Goal: Transaction & Acquisition: Purchase product/service

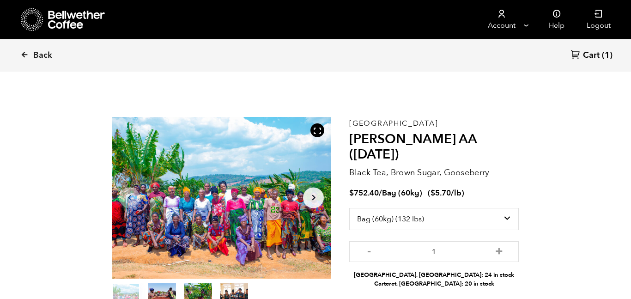
select select "bag-3"
click at [25, 57] on icon at bounding box center [24, 54] width 8 height 8
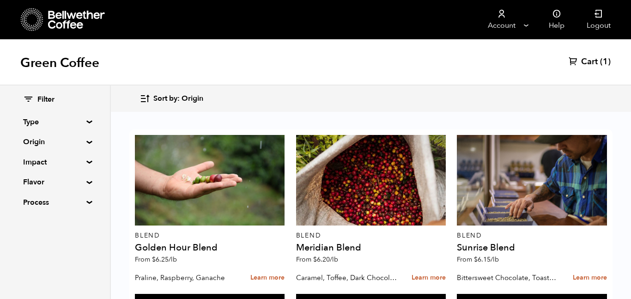
scroll to position [373, 0]
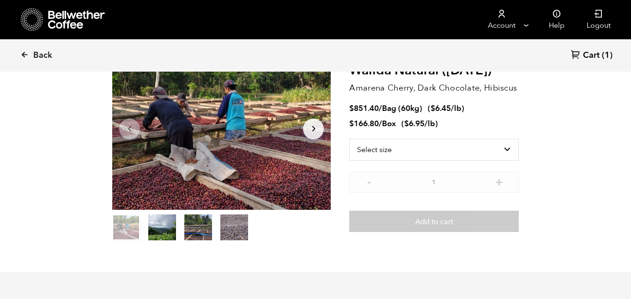
scroll to position [70, 0]
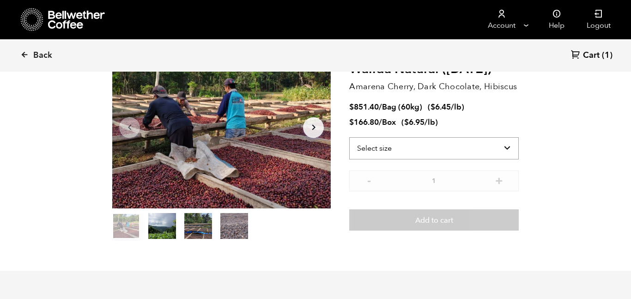
click at [510, 146] on select "Select size Bag (60kg) (132 lbs) Box (24 lbs)" at bounding box center [434, 148] width 170 height 22
select select "bag-3"
click at [349, 137] on select "Select size Bag (60kg) (132 lbs) Box (24 lbs)" at bounding box center [434, 148] width 170 height 22
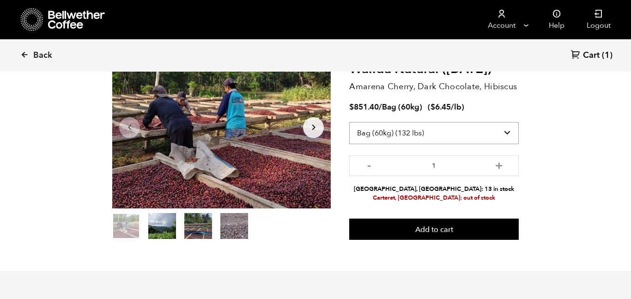
click at [467, 123] on select "Select size Bag (60kg) (132 lbs) Box (24 lbs)" at bounding box center [434, 133] width 170 height 22
click at [476, 131] on select "Select size Bag (60kg) (132 lbs) Box (24 lbs)" at bounding box center [434, 133] width 170 height 22
click at [535, 158] on section "Item 1 of 4 Arrow Left Arrow Right item 0 item 1 item 2 item 3 Item 1 of 4 East…" at bounding box center [315, 144] width 453 height 254
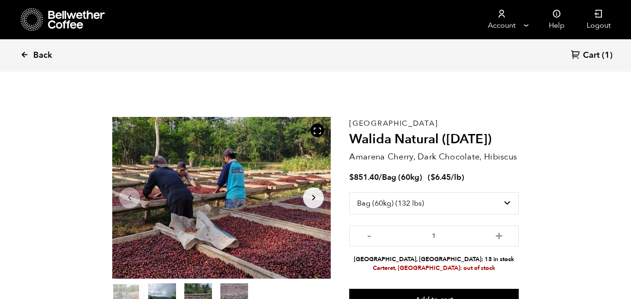
click at [39, 59] on span "Back" at bounding box center [42, 55] width 19 height 11
